Goal: Information Seeking & Learning: Learn about a topic

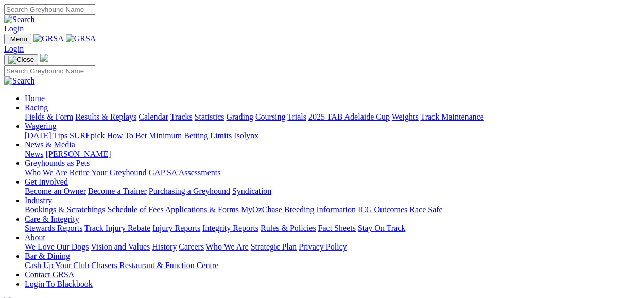
click at [45, 112] on link "Fields & Form" at bounding box center [49, 116] width 48 height 9
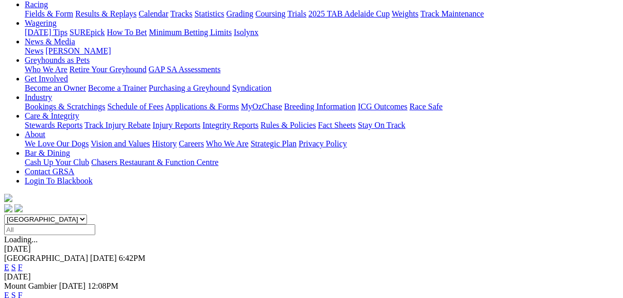
scroll to position [124, 0]
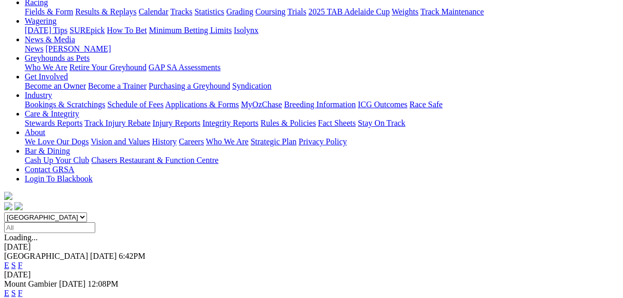
click at [23, 261] on link "F" at bounding box center [20, 265] width 5 height 9
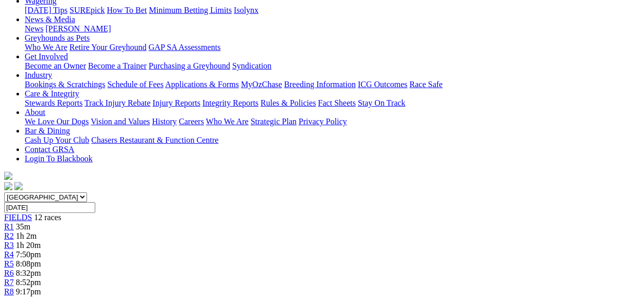
scroll to position [124, 0]
